Goal: Task Accomplishment & Management: Use online tool/utility

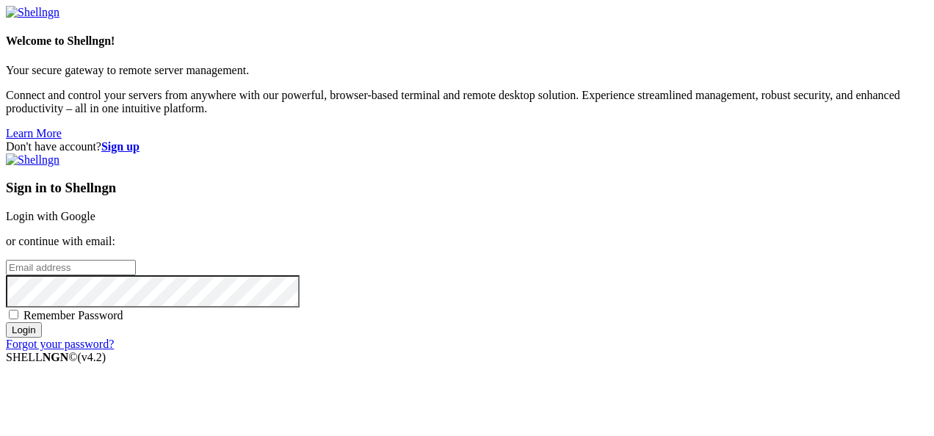
click at [95, 210] on link "Login with Google" at bounding box center [51, 216] width 90 height 12
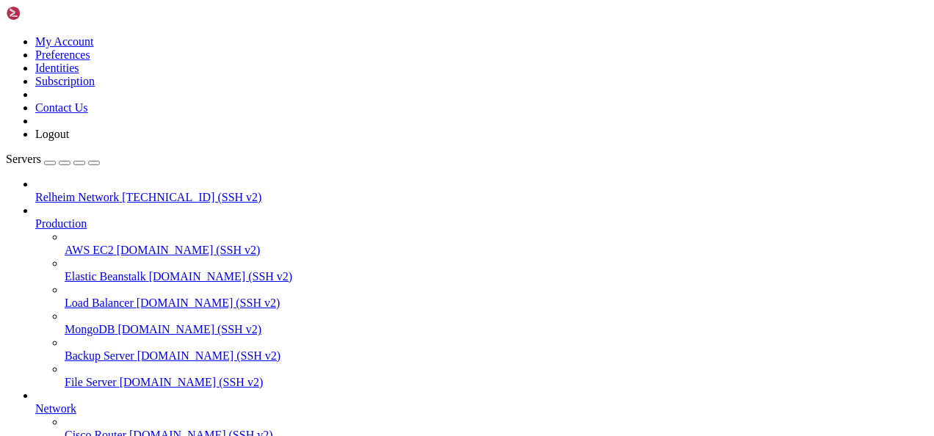
drag, startPoint x: 338, startPoint y: 1163, endPoint x: 244, endPoint y: 1141, distance: 96.6
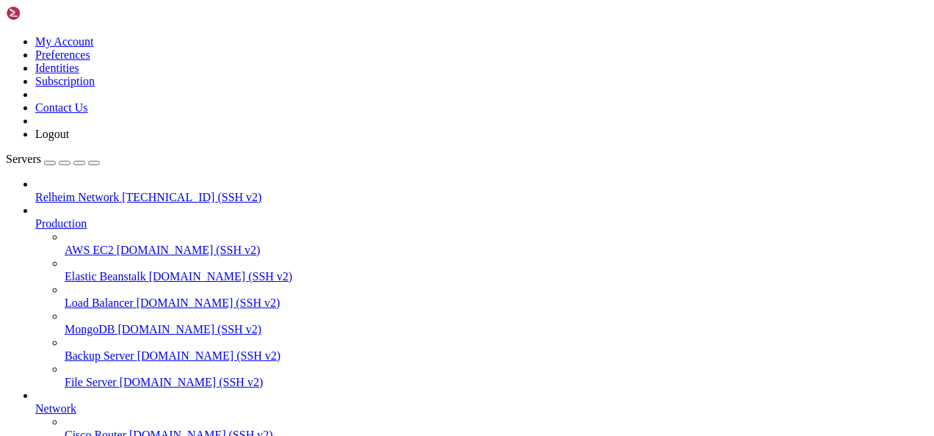
drag, startPoint x: 190, startPoint y: 1158, endPoint x: 19, endPoint y: 1063, distance: 195.3
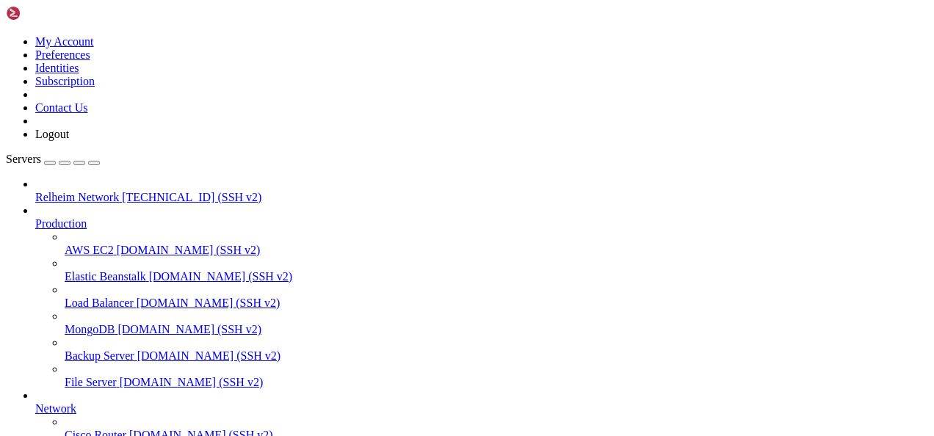
drag, startPoint x: 120, startPoint y: 1163, endPoint x: 34, endPoint y: 1127, distance: 93.6
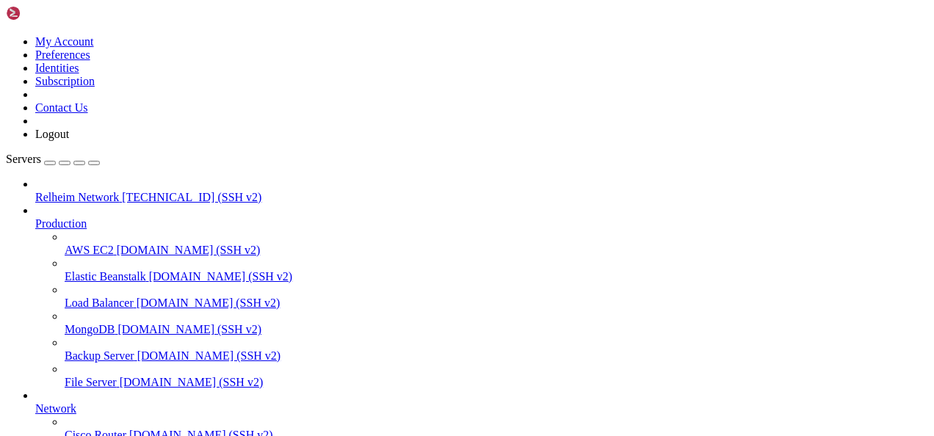
drag, startPoint x: 10, startPoint y: 1133, endPoint x: 87, endPoint y: 1141, distance: 76.8
drag, startPoint x: 35, startPoint y: 1126, endPoint x: 395, endPoint y: 1144, distance: 360.3
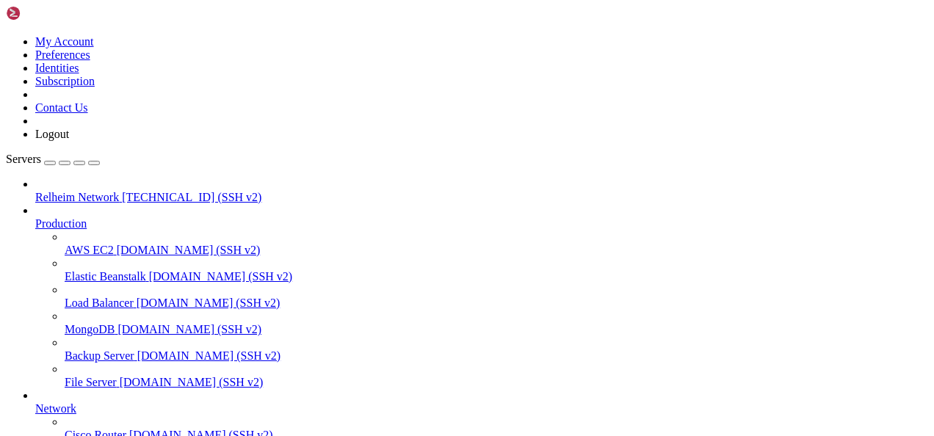
scroll to position [1270947, 0]
